Goal: Transaction & Acquisition: Purchase product/service

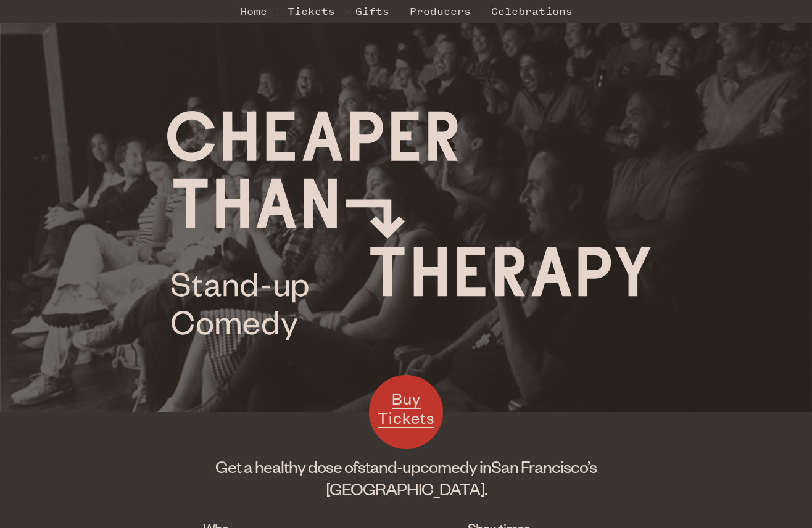
drag, startPoint x: 210, startPoint y: 178, endPoint x: 392, endPoint y: 327, distance: 235.2
click at [392, 328] on div at bounding box center [406, 206] width 812 height 412
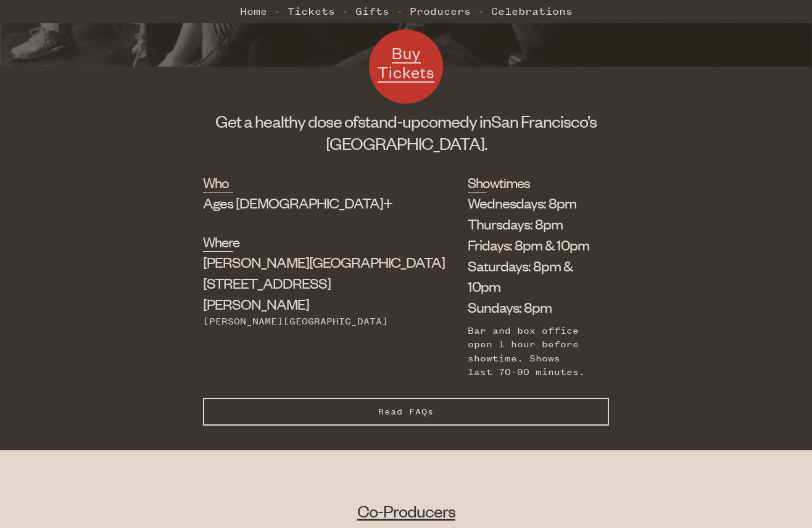
scroll to position [348, 0]
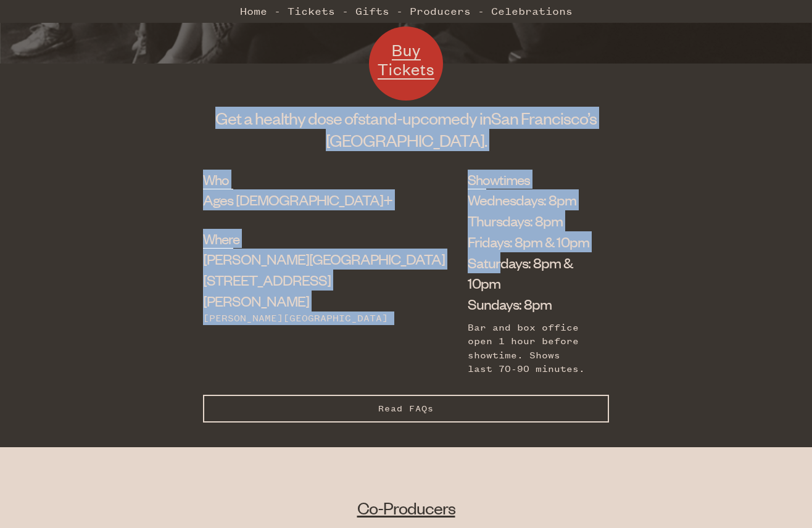
drag, startPoint x: 402, startPoint y: 165, endPoint x: 409, endPoint y: 260, distance: 94.6
click at [409, 260] on body "☰ Home Tickets Gifts Producers Celebrations Buy Tickets Get a healthy dose of s…" at bounding box center [406, 514] width 812 height 1724
click at [467, 260] on li "Saturdays: 8pm & 10pm" at bounding box center [528, 273] width 123 height 42
drag, startPoint x: 409, startPoint y: 282, endPoint x: 397, endPoint y: 152, distance: 131.3
click at [397, 151] on body "☰ Home Tickets Gifts Producers Celebrations Buy Tickets Get a healthy dose of s…" at bounding box center [406, 514] width 812 height 1724
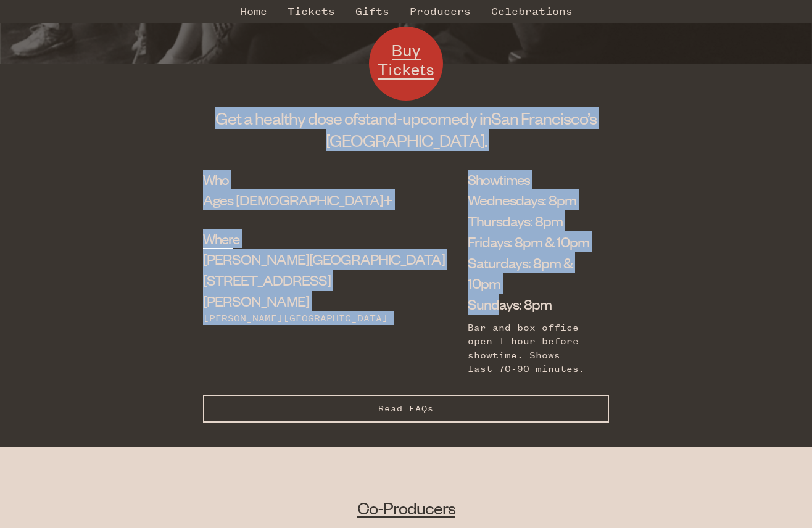
click at [397, 151] on div "Buy Tickets Get a healthy dose of stand-up comedy in [GEOGRAPHIC_DATA]’s [GEOGR…" at bounding box center [406, 119] width 406 height 63
drag, startPoint x: 397, startPoint y: 152, endPoint x: 386, endPoint y: 277, distance: 125.7
click at [386, 277] on body "☰ Home Tickets Gifts Producers Celebrations Buy Tickets Get a healthy dose of s…" at bounding box center [406, 514] width 812 height 1724
click at [467, 294] on li "Sundays: 8pm" at bounding box center [528, 304] width 123 height 21
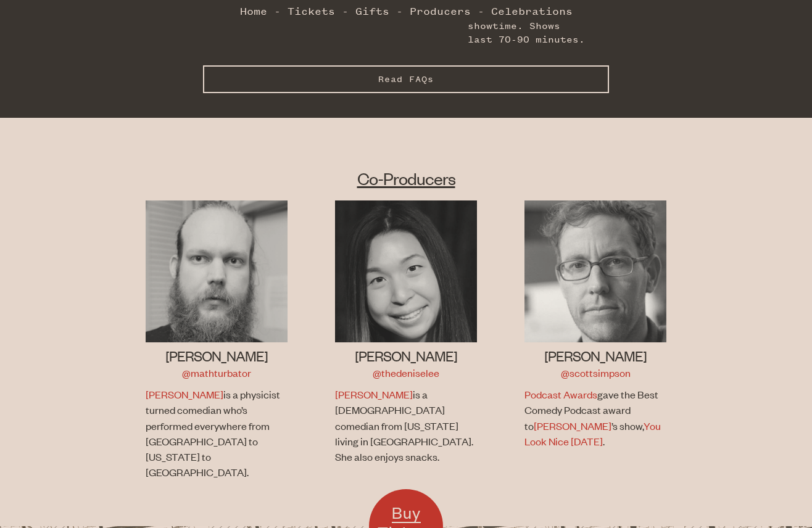
scroll to position [714, 0]
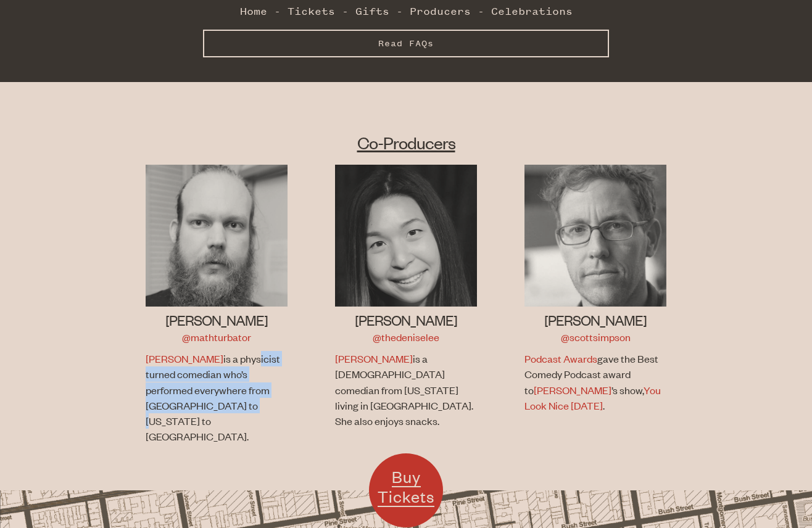
drag, startPoint x: 198, startPoint y: 321, endPoint x: 195, endPoint y: 371, distance: 49.4
click at [195, 371] on p "[PERSON_NAME] is a physicist turned comedian who’s performed everywhere from [G…" at bounding box center [215, 397] width 139 height 93
drag, startPoint x: 195, startPoint y: 373, endPoint x: 167, endPoint y: 321, distance: 58.8
click at [167, 351] on p "[PERSON_NAME] is a physicist turned comedian who’s performed everywhere from [G…" at bounding box center [215, 397] width 139 height 93
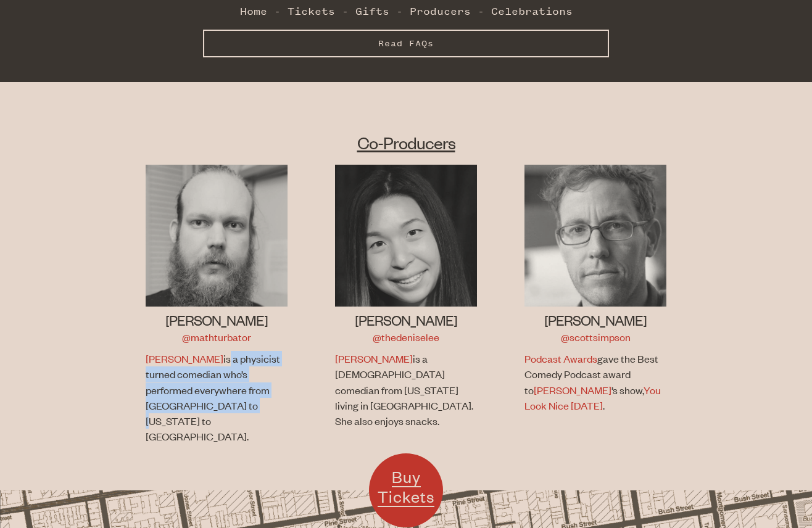
click at [167, 351] on p "[PERSON_NAME] is a physicist turned comedian who’s performed everywhere from [G…" at bounding box center [215, 397] width 139 height 93
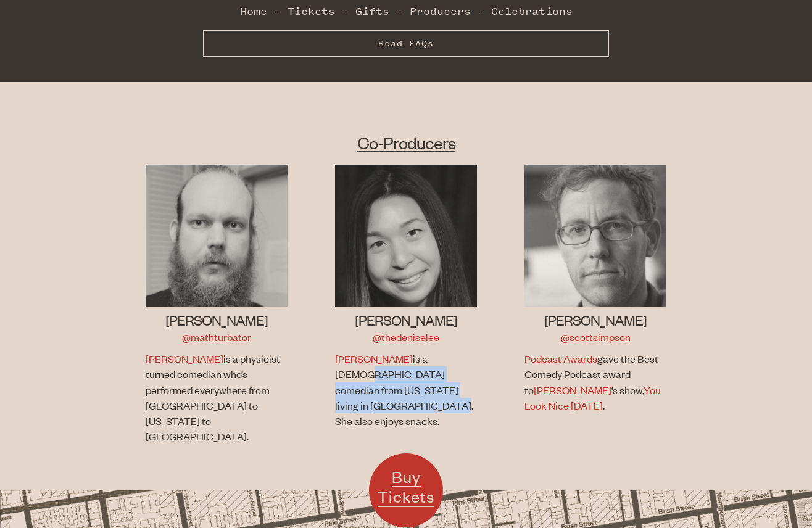
drag, startPoint x: 408, startPoint y: 323, endPoint x: 369, endPoint y: 365, distance: 57.6
click at [369, 365] on p "[PERSON_NAME] is a [DEMOGRAPHIC_DATA] comedian from [US_STATE] living in [GEOGR…" at bounding box center [404, 390] width 139 height 78
drag, startPoint x: 380, startPoint y: 352, endPoint x: 376, endPoint y: 320, distance: 32.4
click at [376, 351] on p "[PERSON_NAME] is a [DEMOGRAPHIC_DATA] comedian from [US_STATE] living in [GEOGR…" at bounding box center [404, 390] width 139 height 78
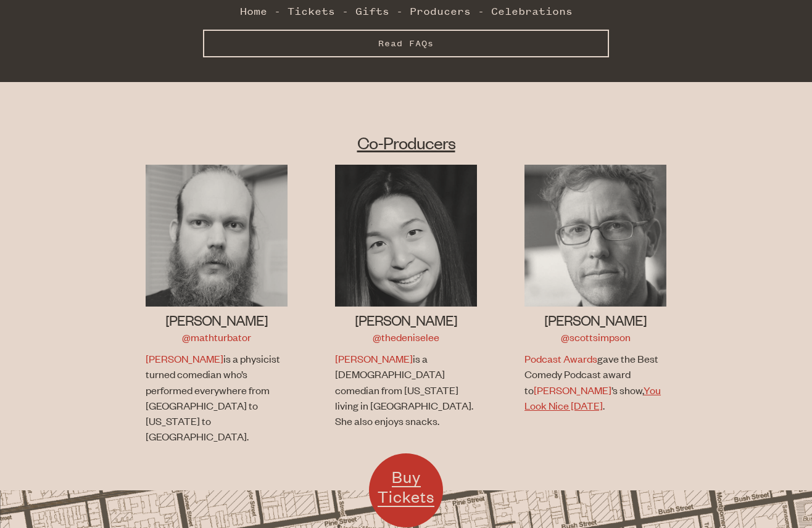
drag, startPoint x: 626, startPoint y: 323, endPoint x: 583, endPoint y: 354, distance: 53.4
click at [583, 354] on p "Podcast Awards gave the Best Comedy Podcast award to [PERSON_NAME] ’s show, You…" at bounding box center [593, 382] width 139 height 62
click at [571, 355] on p "Podcast Awards gave the Best Comedy Podcast award to [PERSON_NAME] ’s show, You…" at bounding box center [593, 382] width 139 height 62
drag, startPoint x: 571, startPoint y: 356, endPoint x: 609, endPoint y: 326, distance: 47.9
click at [609, 351] on p "Podcast Awards gave the Best Comedy Podcast award to [PERSON_NAME] ’s show, You…" at bounding box center [593, 382] width 139 height 62
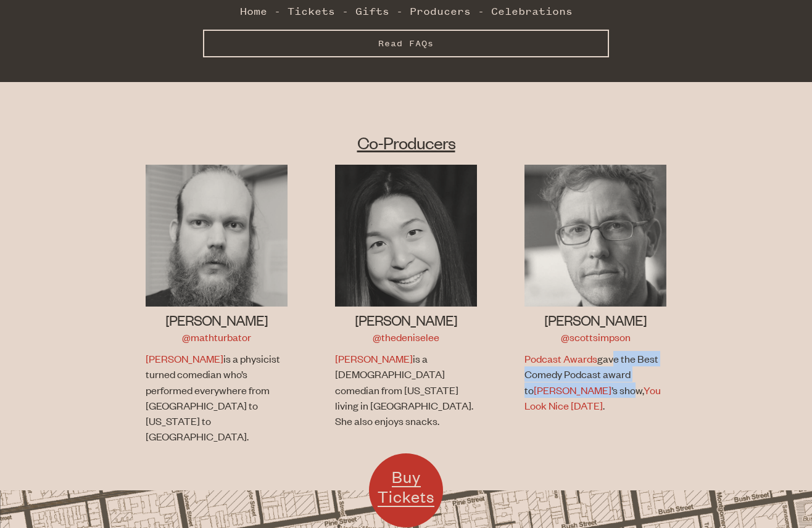
click at [609, 351] on p "Podcast Awards gave the Best Comedy Podcast award to [PERSON_NAME] ’s show, You…" at bounding box center [593, 382] width 139 height 62
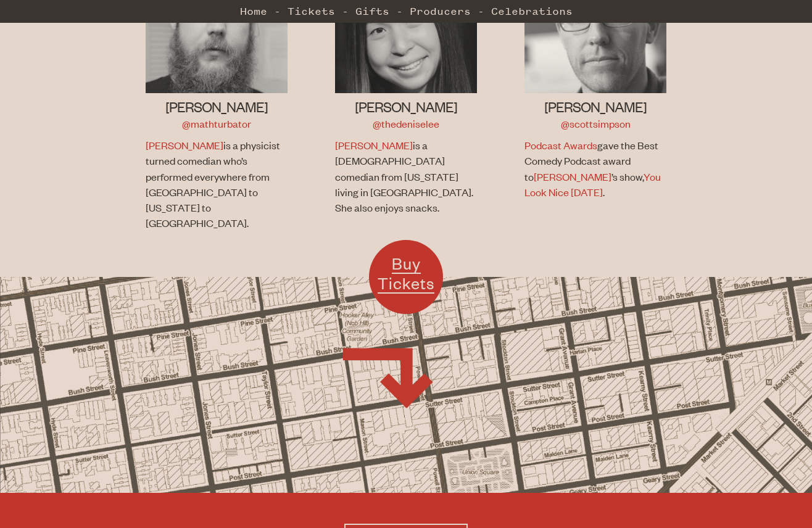
scroll to position [901, 0]
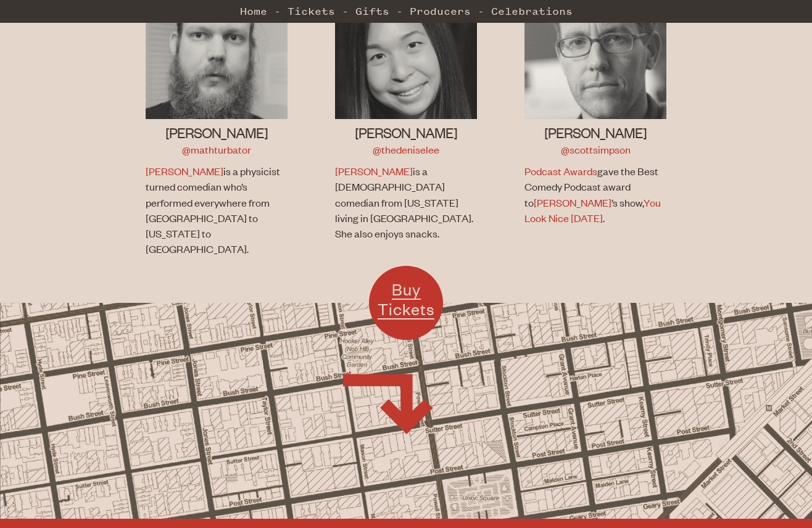
click at [409, 279] on span "Buy Tickets" at bounding box center [405, 299] width 57 height 40
